Goal: Task Accomplishment & Management: Complete application form

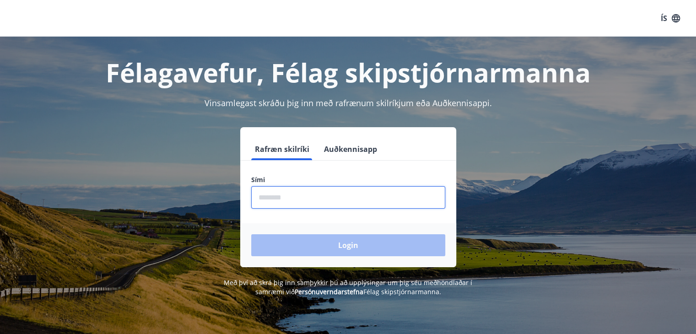
click at [275, 198] on input "phone" at bounding box center [348, 197] width 194 height 22
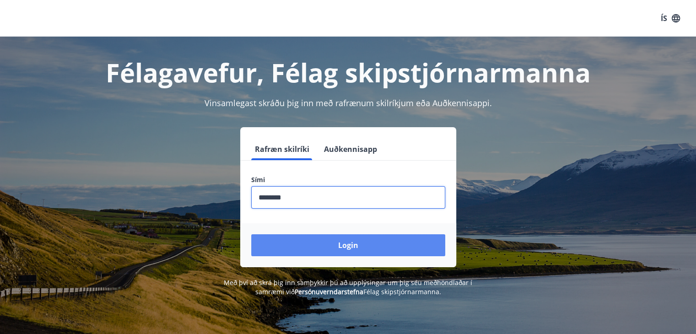
type input "********"
click at [347, 244] on button "Login" at bounding box center [348, 245] width 194 height 22
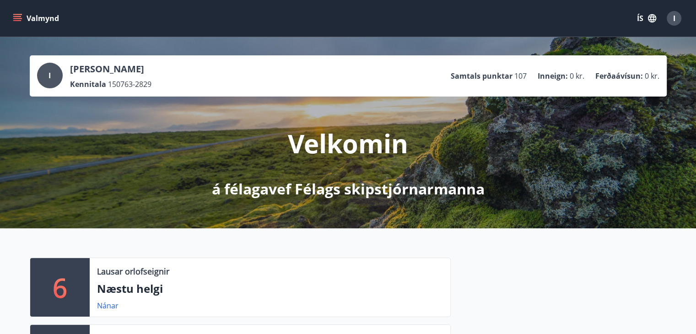
click at [20, 19] on icon "menu" at bounding box center [17, 18] width 9 height 9
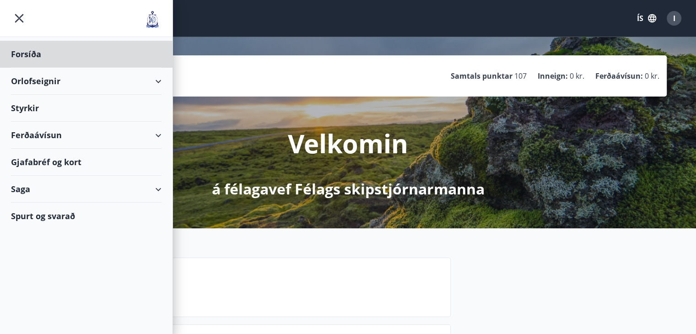
click at [39, 68] on div "Styrkir" at bounding box center [86, 54] width 150 height 27
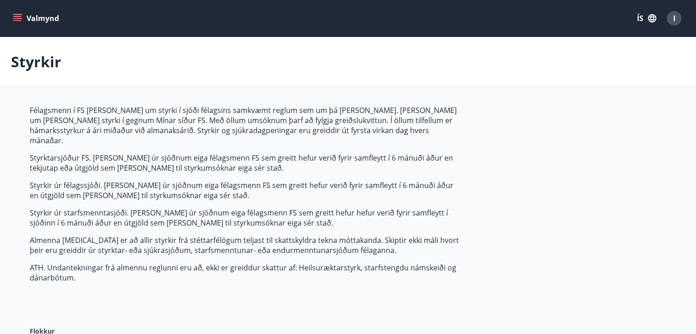
type input "***"
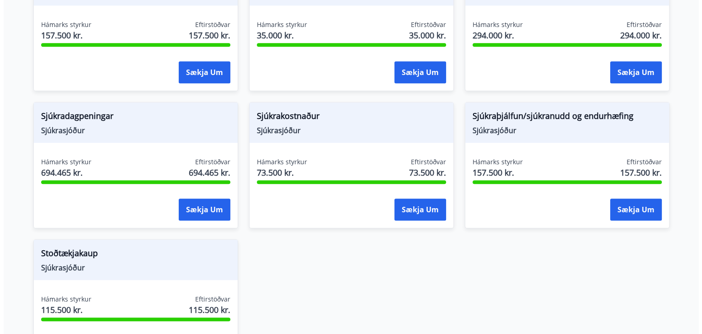
scroll to position [686, 0]
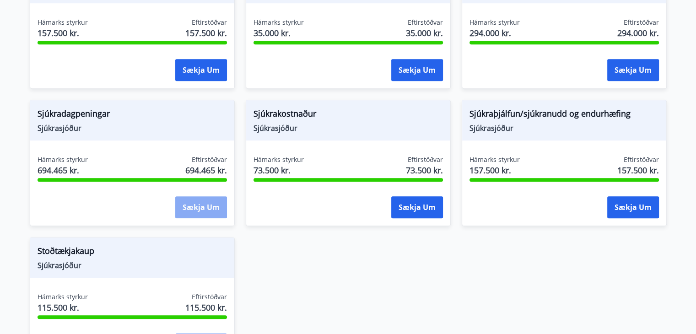
click at [194, 196] on button "Sækja um" at bounding box center [201, 207] width 52 height 22
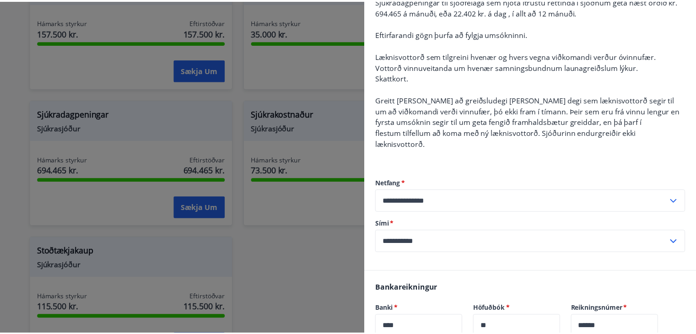
scroll to position [0, 0]
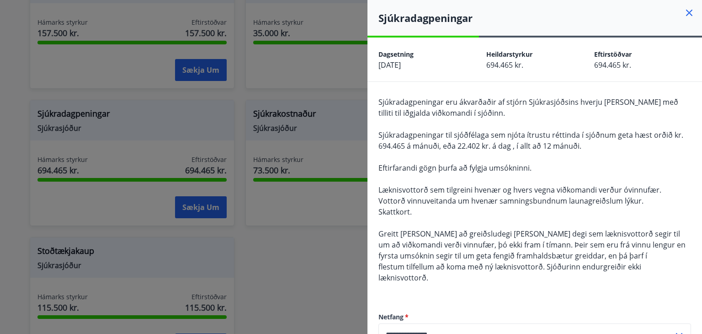
click at [344, 66] on div at bounding box center [351, 167] width 702 height 334
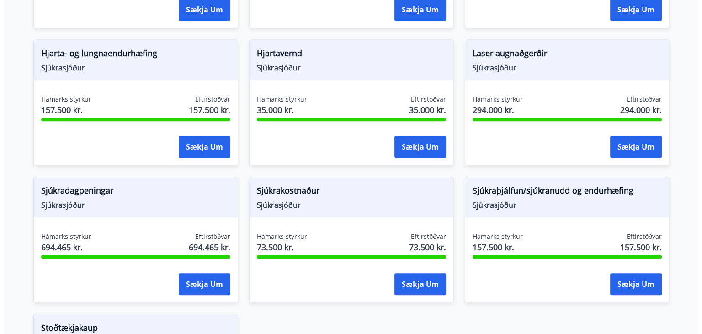
scroll to position [655, 0]
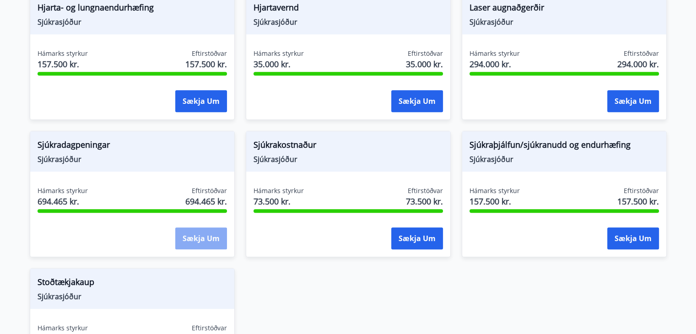
click at [200, 227] on button "Sækja um" at bounding box center [201, 238] width 52 height 22
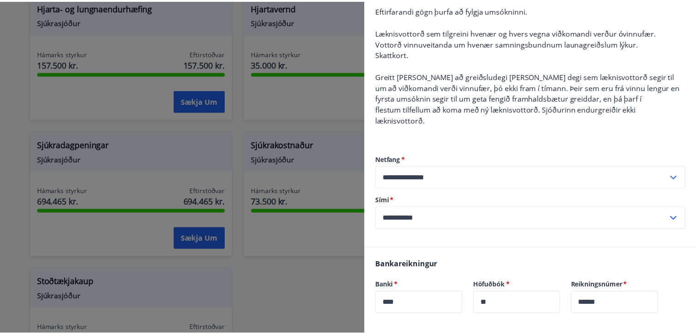
scroll to position [0, 0]
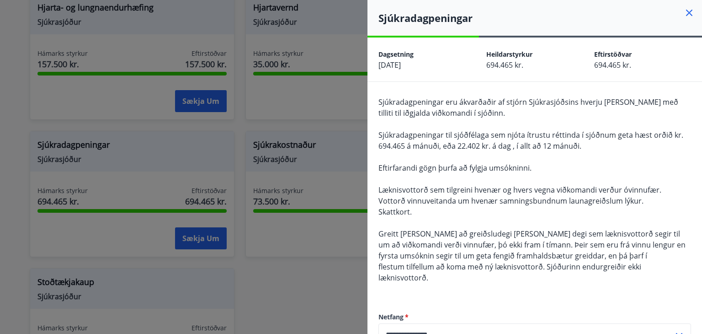
click at [684, 12] on icon at bounding box center [689, 12] width 11 height 11
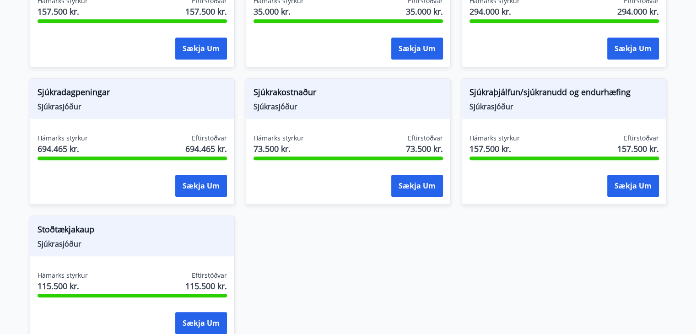
scroll to position [732, 0]
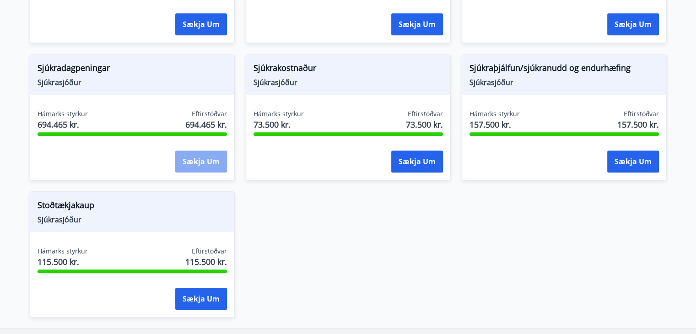
click at [195, 152] on button "Sækja um" at bounding box center [201, 161] width 52 height 22
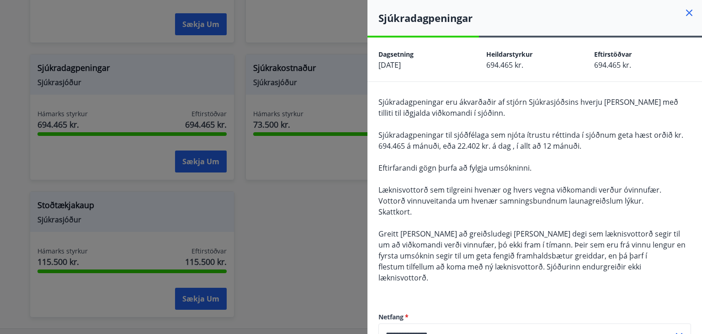
click at [684, 11] on icon at bounding box center [689, 12] width 11 height 11
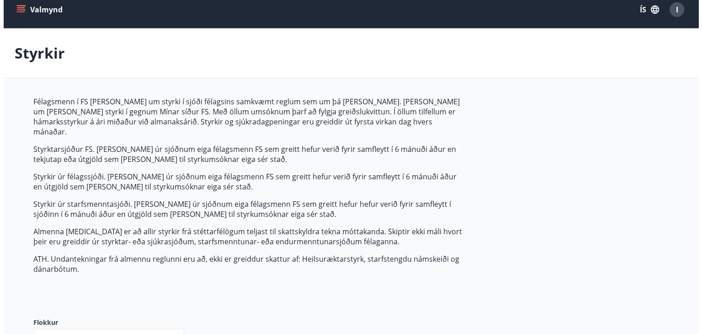
scroll to position [0, 0]
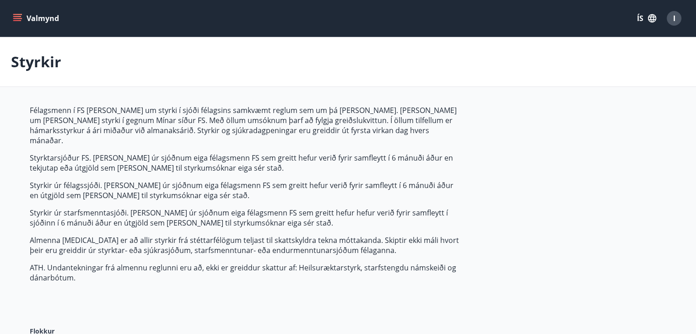
click at [670, 18] on div "I" at bounding box center [673, 18] width 15 height 15
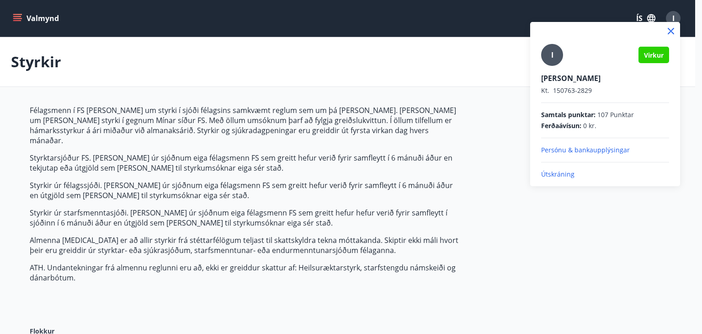
click at [553, 173] on p "Útskráning" at bounding box center [605, 174] width 128 height 9
